Goal: Transaction & Acquisition: Purchase product/service

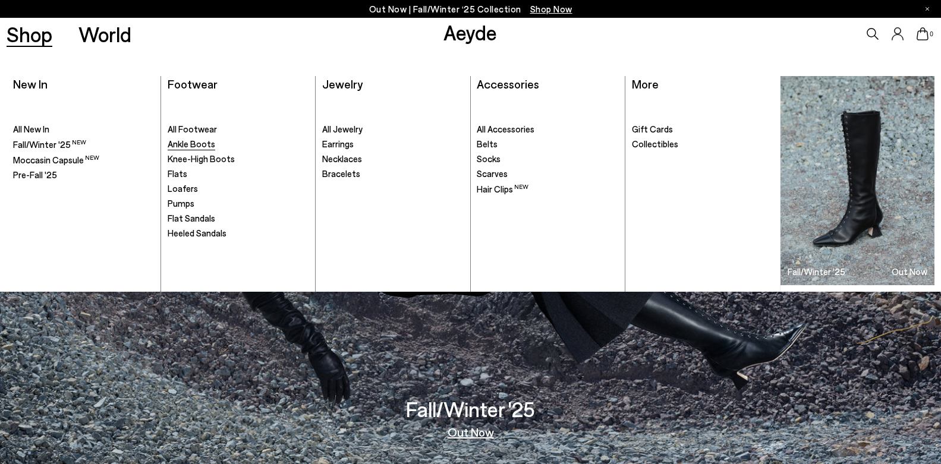
click at [200, 148] on span "Ankle Boots" at bounding box center [192, 144] width 48 height 11
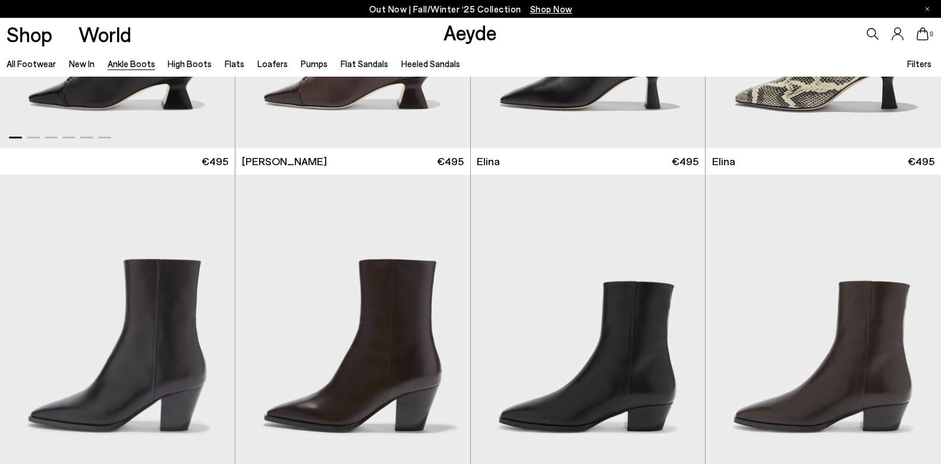
scroll to position [357, 0]
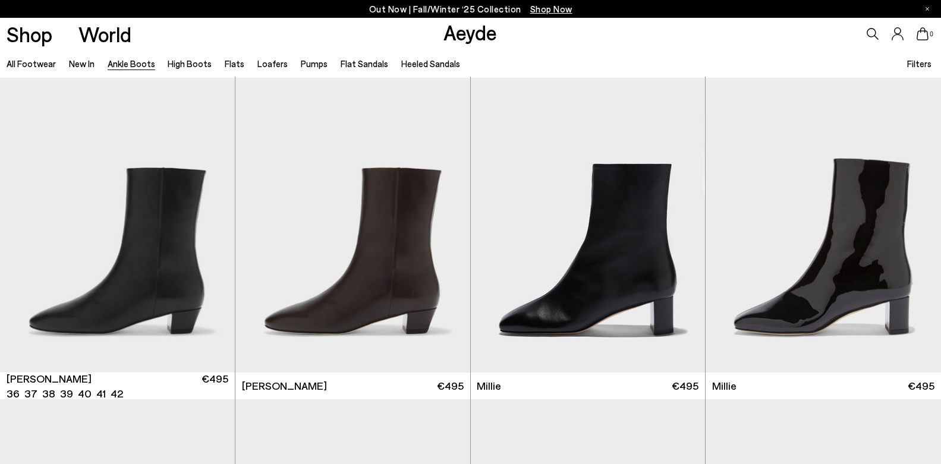
scroll to position [2245, 0]
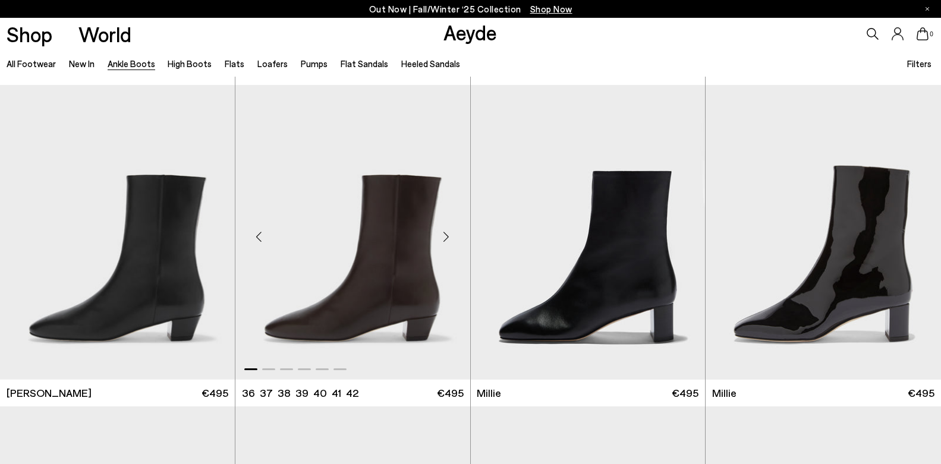
click at [445, 235] on div "Next slide" at bounding box center [447, 237] width 36 height 36
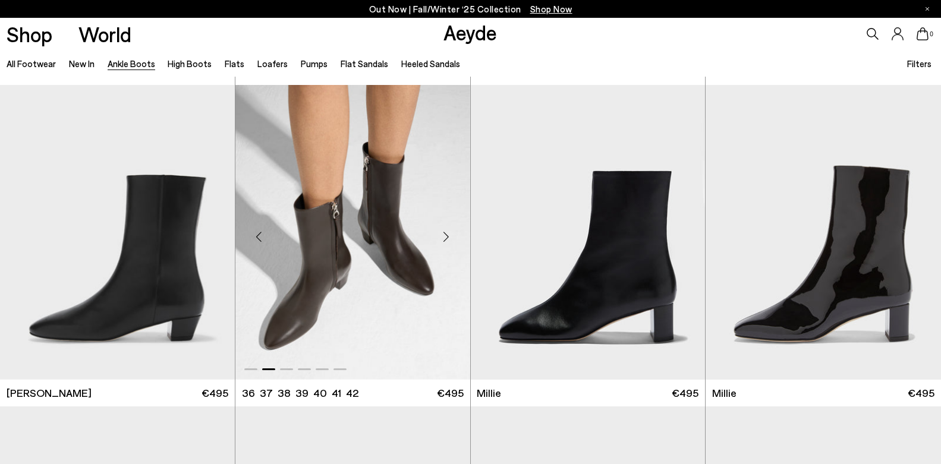
click at [445, 235] on div "Next slide" at bounding box center [447, 237] width 36 height 36
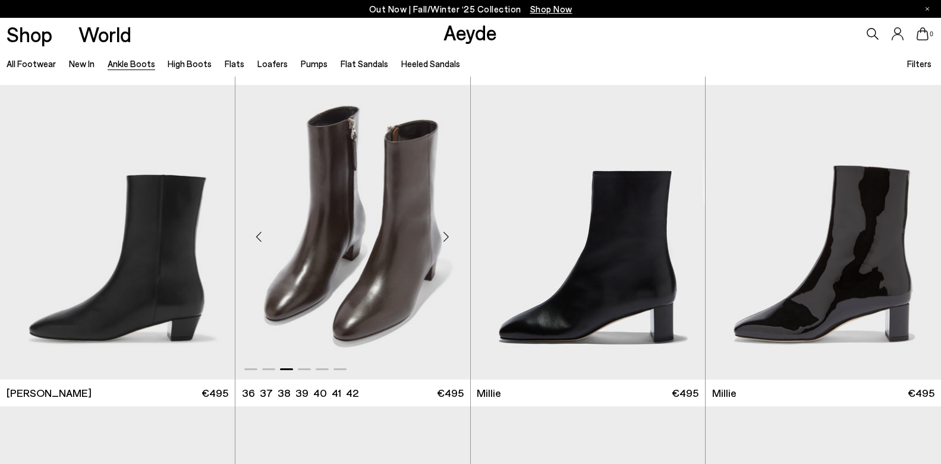
click at [445, 235] on div "Next slide" at bounding box center [447, 237] width 36 height 36
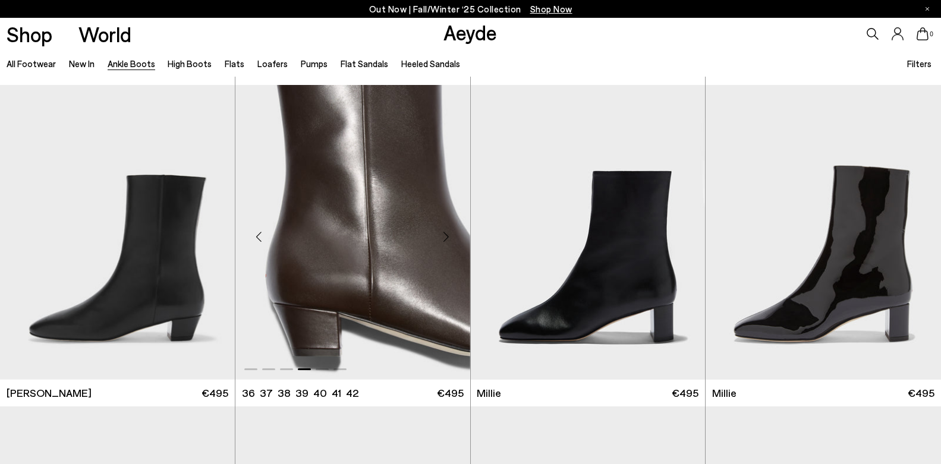
click at [445, 235] on div "Next slide" at bounding box center [447, 237] width 36 height 36
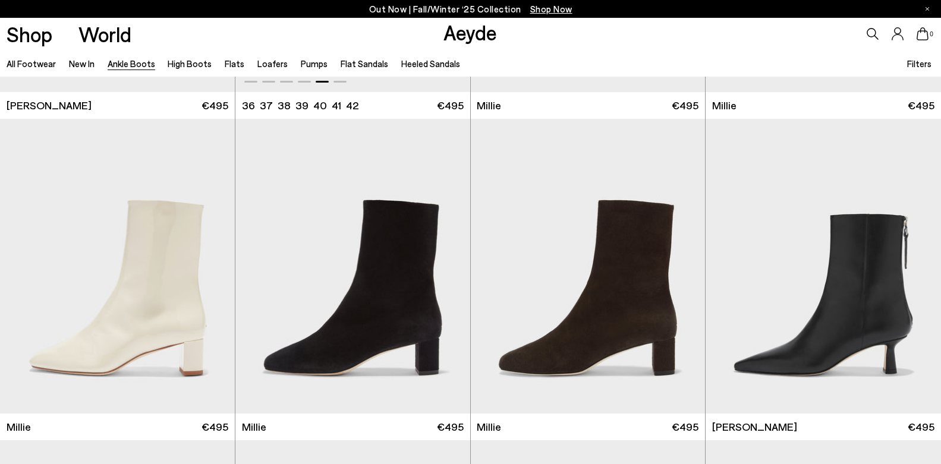
scroll to position [2542, 0]
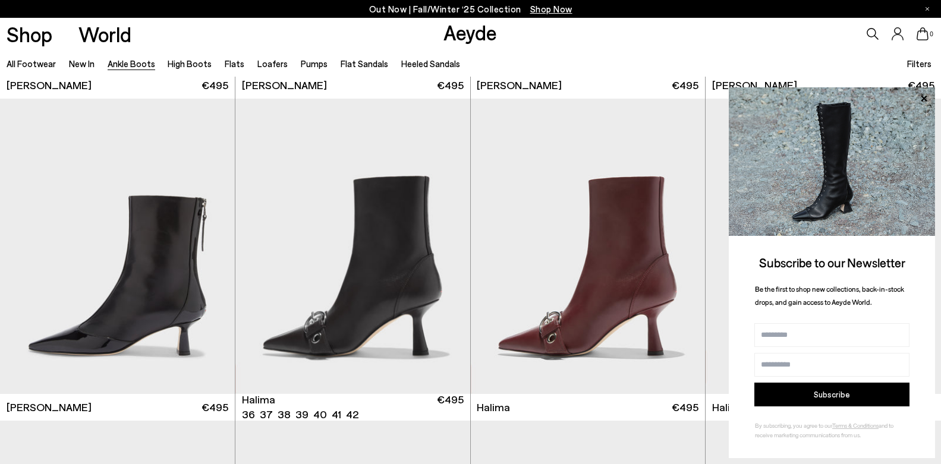
scroll to position [3553, 0]
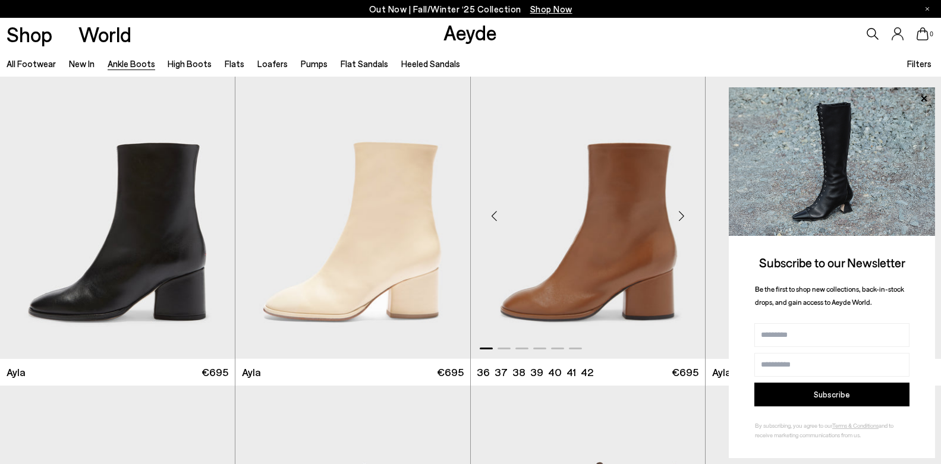
click at [680, 212] on div "Next slide" at bounding box center [682, 217] width 36 height 36
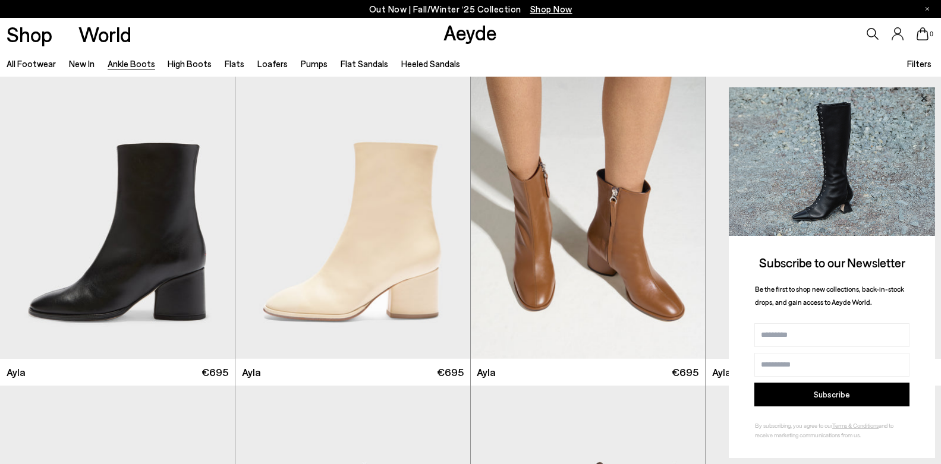
click at [923, 96] on icon at bounding box center [924, 98] width 6 height 6
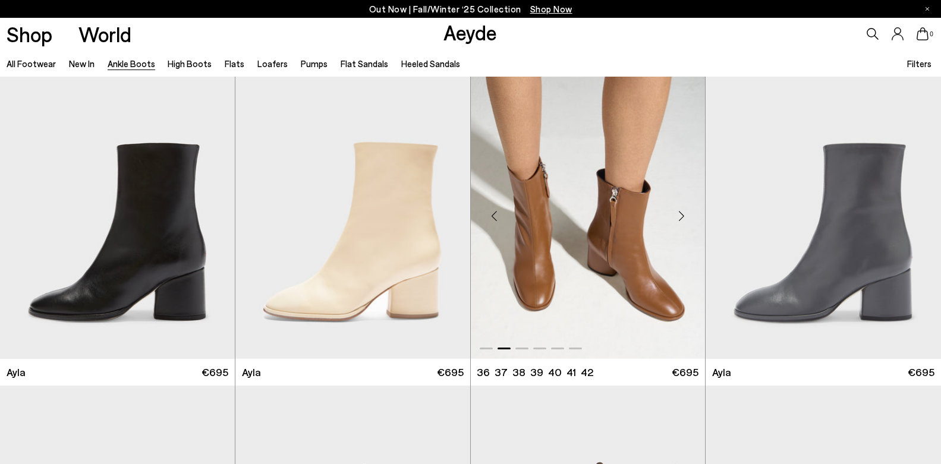
click at [683, 216] on div "Next slide" at bounding box center [682, 217] width 36 height 36
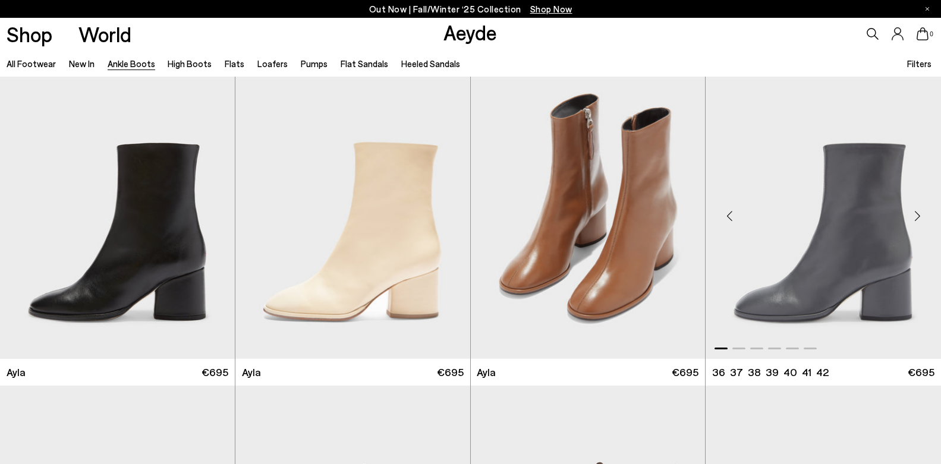
click at [918, 218] on div "Next slide" at bounding box center [918, 217] width 36 height 36
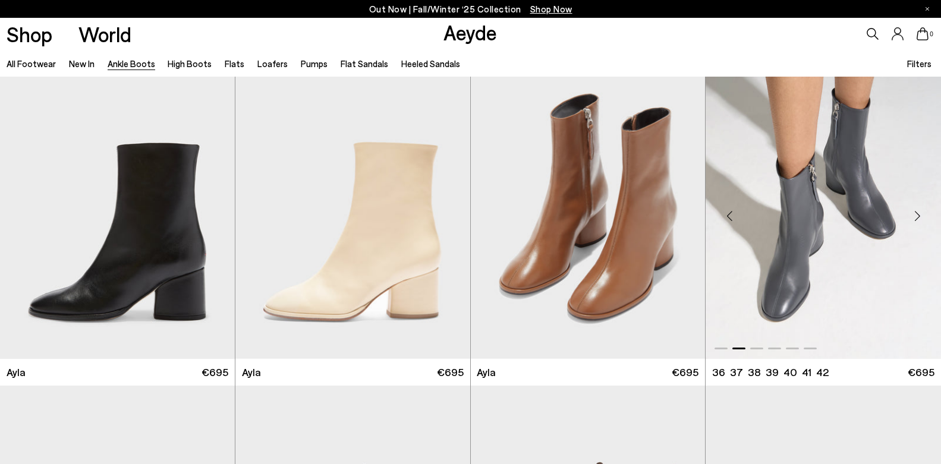
click at [918, 218] on div "Next slide" at bounding box center [918, 217] width 36 height 36
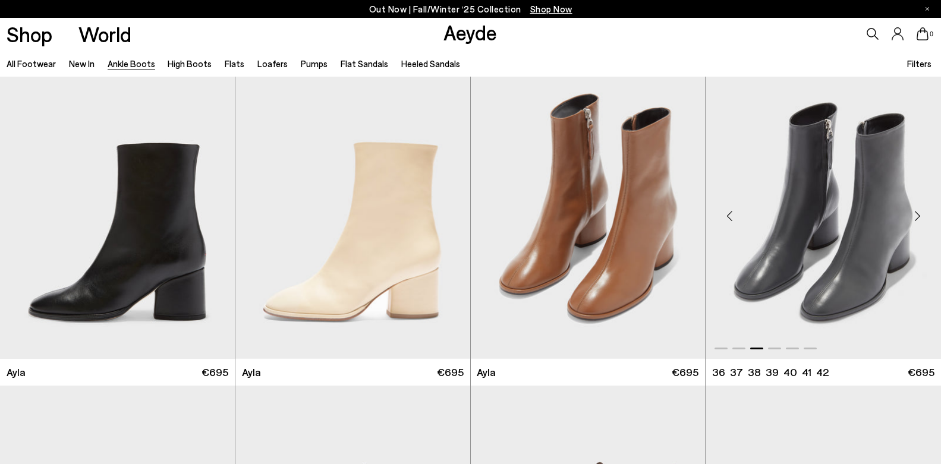
click at [918, 218] on div "Next slide" at bounding box center [918, 217] width 36 height 36
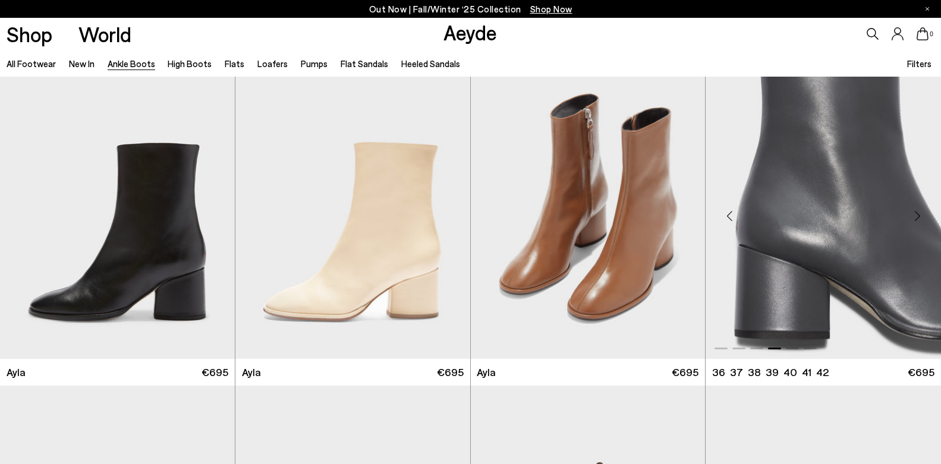
click at [918, 218] on div "Next slide" at bounding box center [918, 217] width 36 height 36
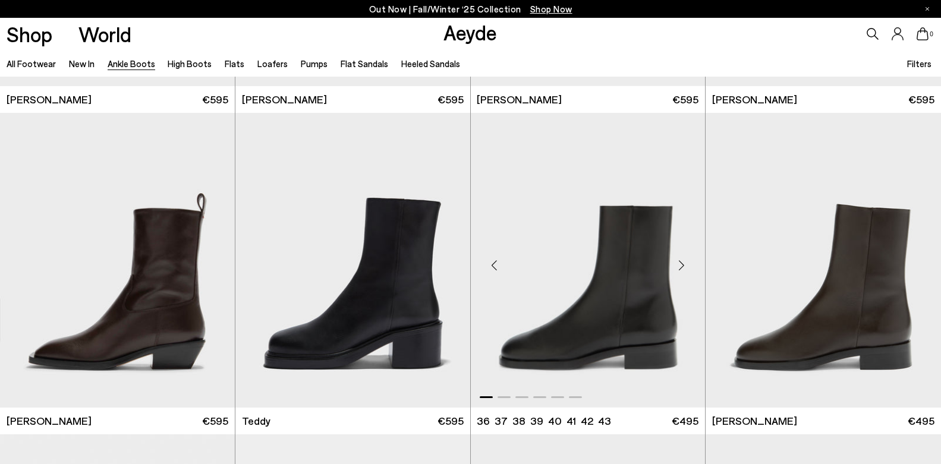
scroll to position [4207, 0]
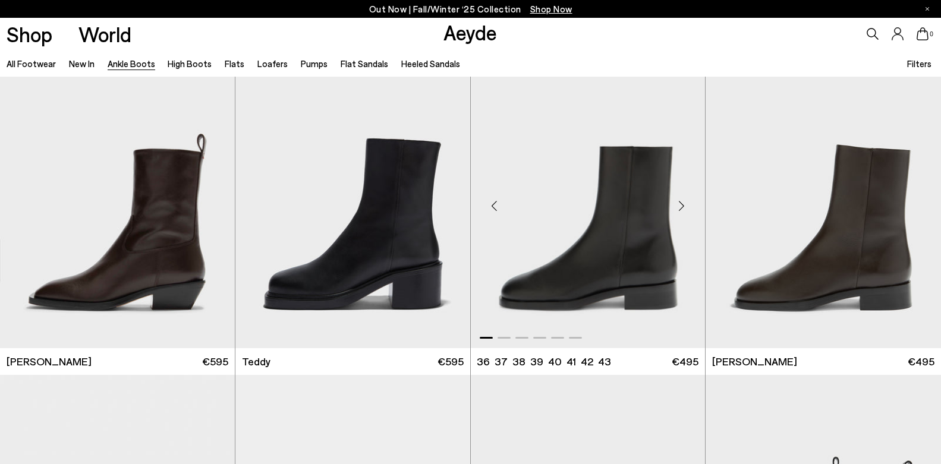
click at [681, 203] on div "Next slide" at bounding box center [682, 206] width 36 height 36
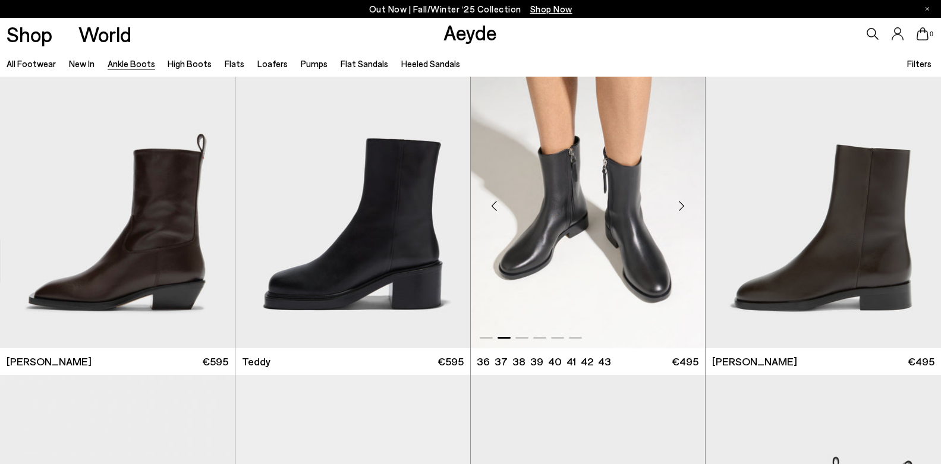
click at [681, 203] on div "Next slide" at bounding box center [682, 206] width 36 height 36
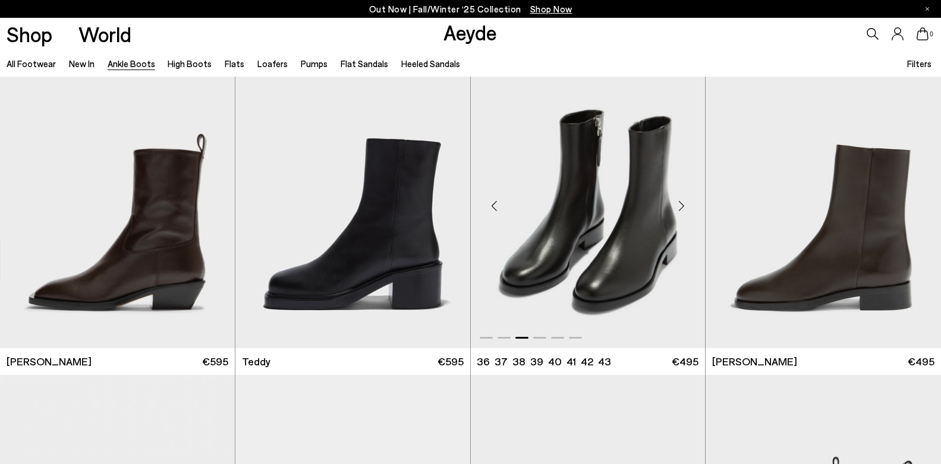
click at [681, 203] on div "Next slide" at bounding box center [682, 206] width 36 height 36
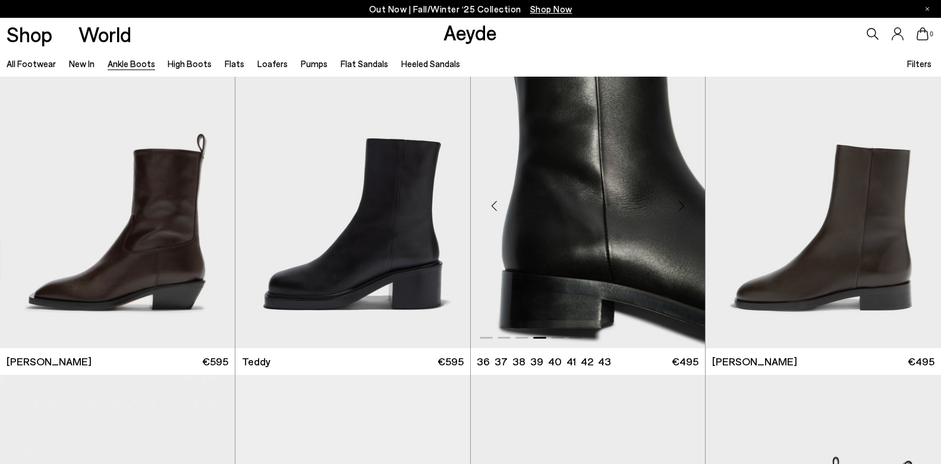
click at [681, 203] on div "Next slide" at bounding box center [682, 206] width 36 height 36
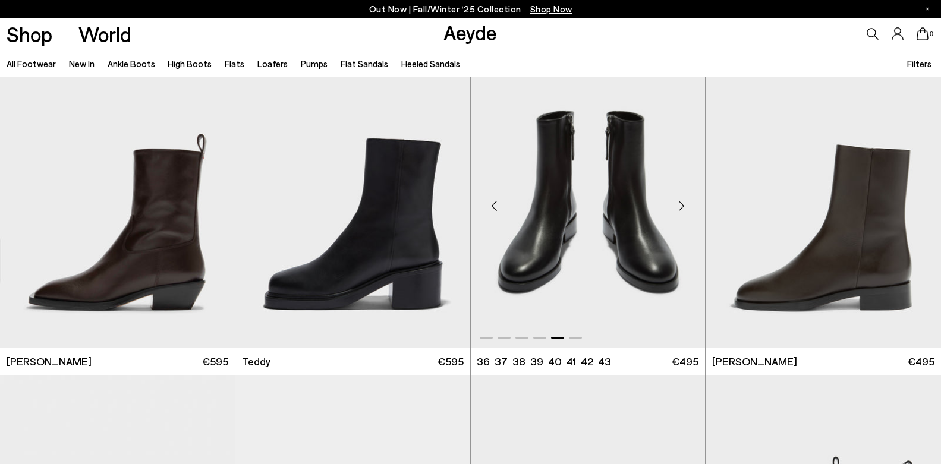
click at [681, 203] on div "Next slide" at bounding box center [682, 206] width 36 height 36
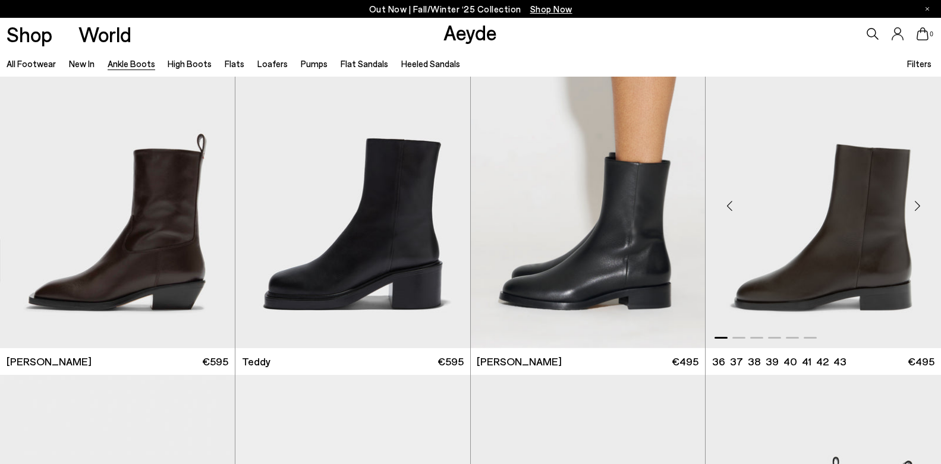
click at [916, 206] on div "Next slide" at bounding box center [918, 206] width 36 height 36
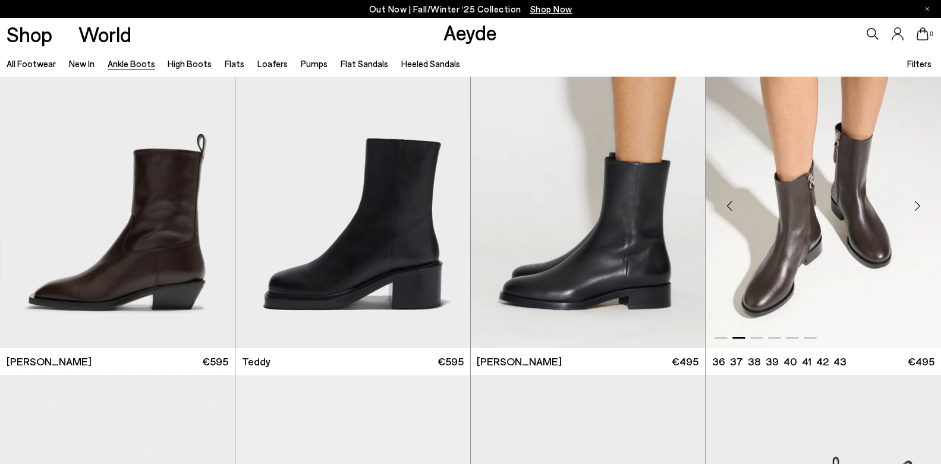
click at [917, 206] on div "Next slide" at bounding box center [918, 206] width 36 height 36
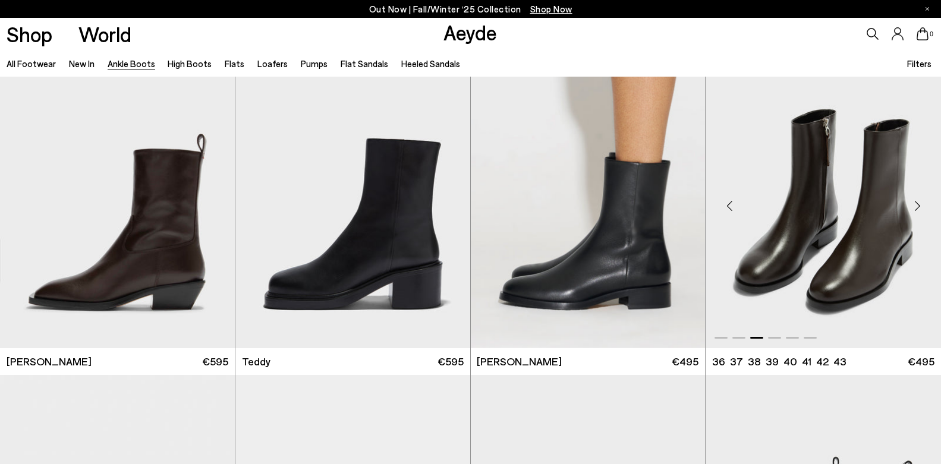
click at [917, 206] on div "Next slide" at bounding box center [918, 206] width 36 height 36
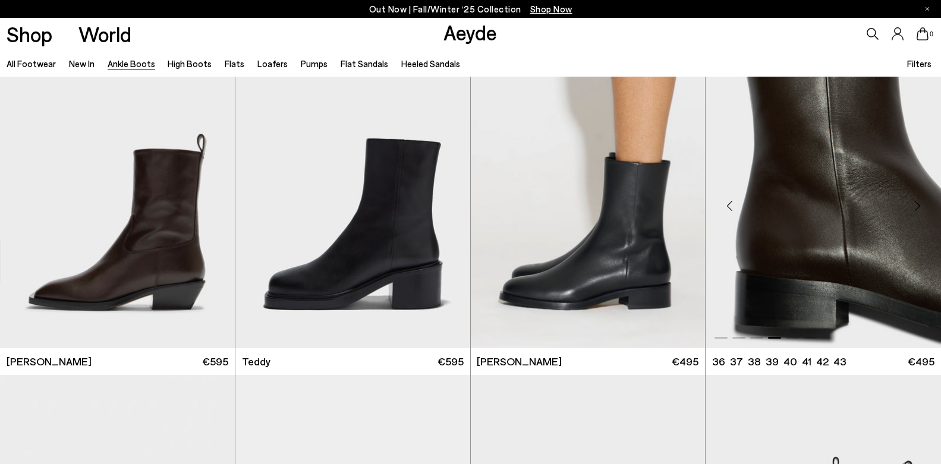
click at [917, 206] on div "Next slide" at bounding box center [918, 206] width 36 height 36
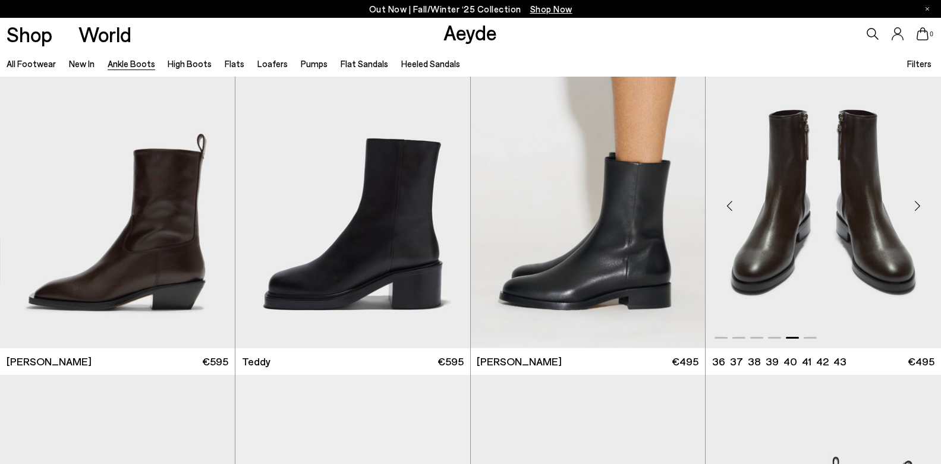
click at [917, 206] on div "Next slide" at bounding box center [918, 206] width 36 height 36
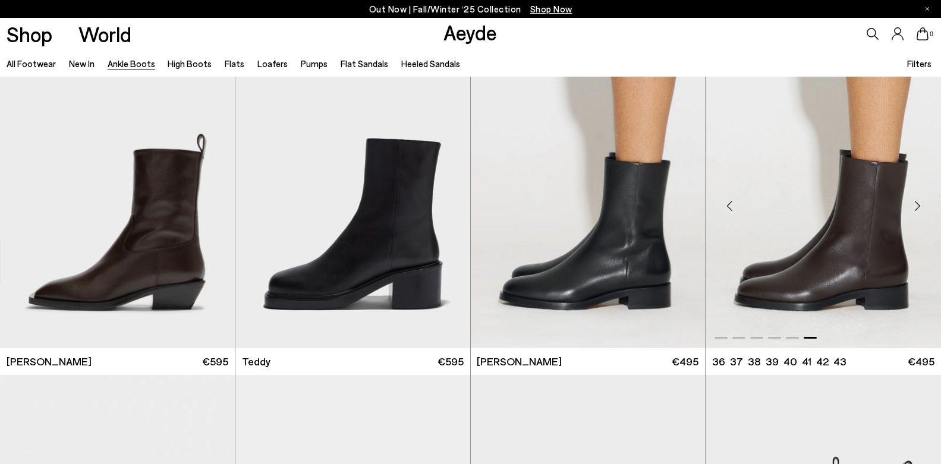
click at [917, 206] on div "Next slide" at bounding box center [918, 206] width 36 height 36
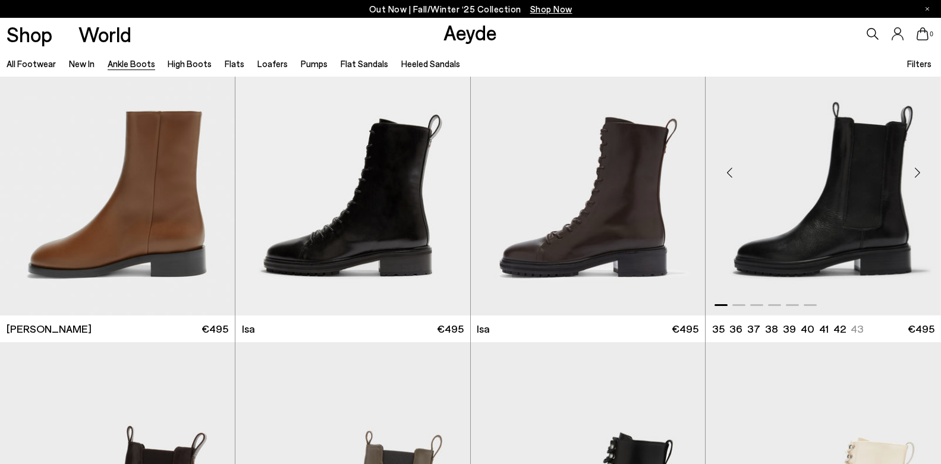
scroll to position [4564, 0]
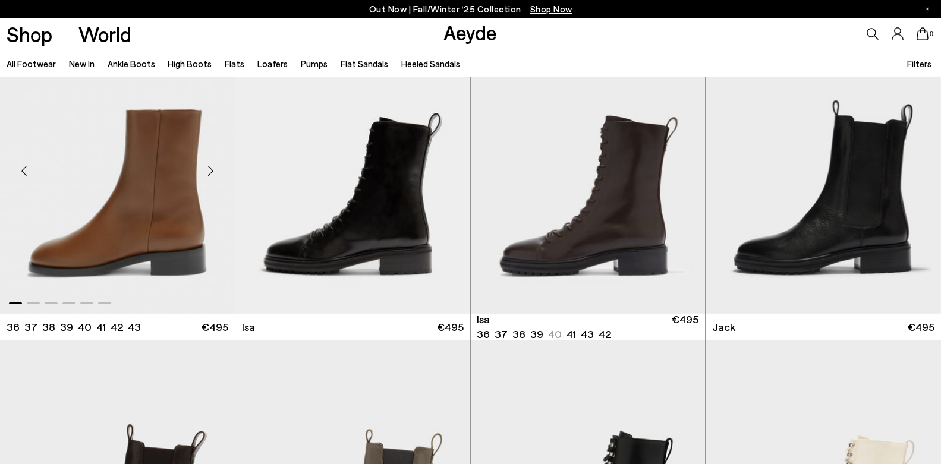
click at [210, 171] on div "Next slide" at bounding box center [211, 171] width 36 height 36
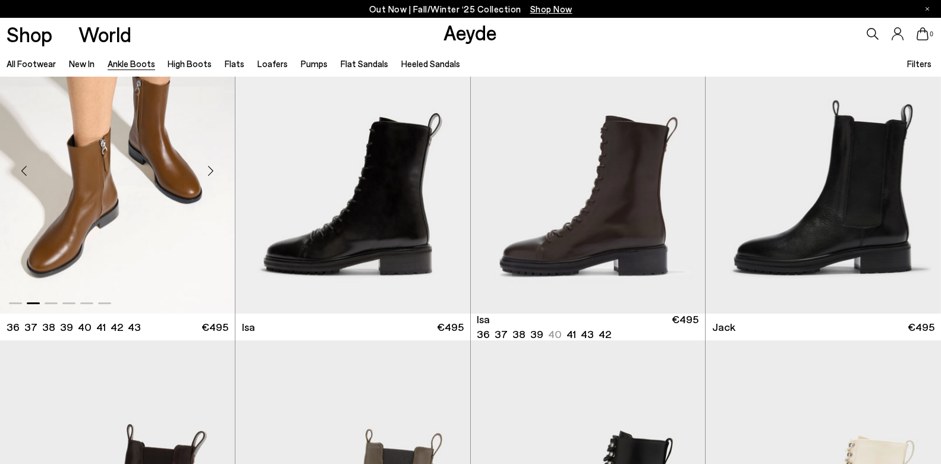
click at [210, 171] on div "Next slide" at bounding box center [211, 171] width 36 height 36
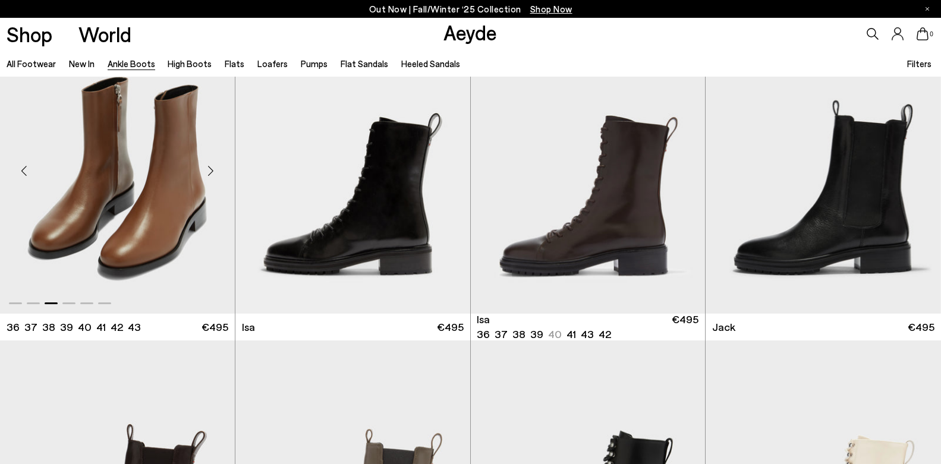
click at [210, 171] on div "Next slide" at bounding box center [211, 171] width 36 height 36
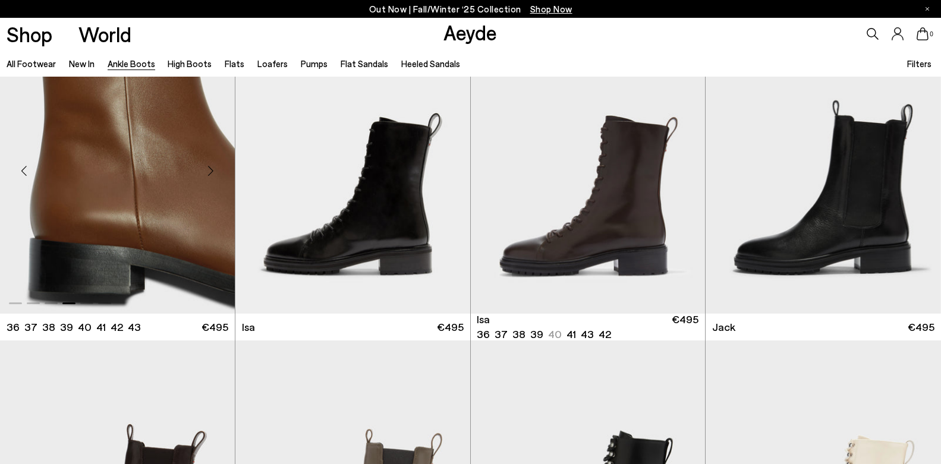
click at [210, 171] on div "Next slide" at bounding box center [211, 171] width 36 height 36
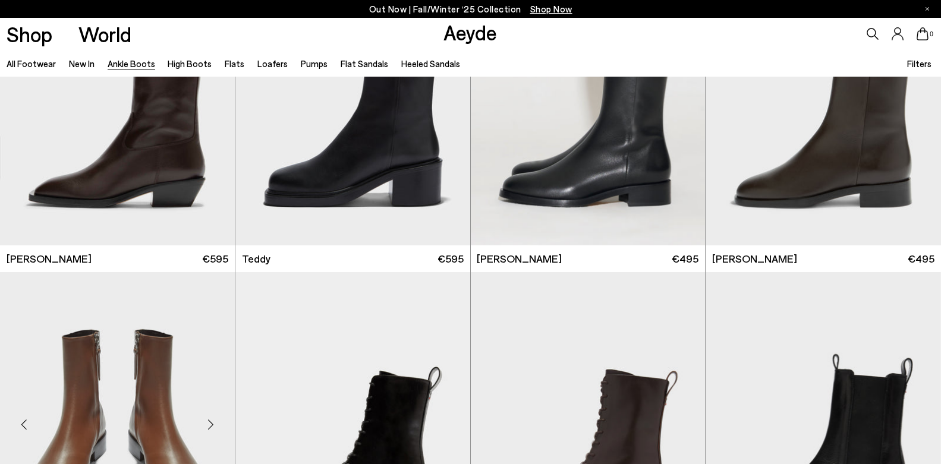
scroll to position [4266, 0]
